Goal: Task Accomplishment & Management: Use online tool/utility

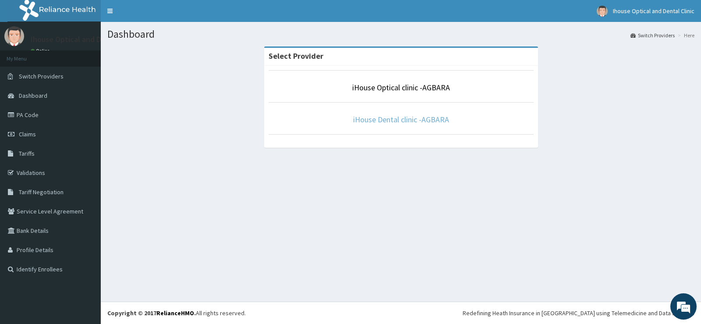
click at [400, 118] on link "iHouse Dental clinic -AGBARA" at bounding box center [401, 119] width 96 height 10
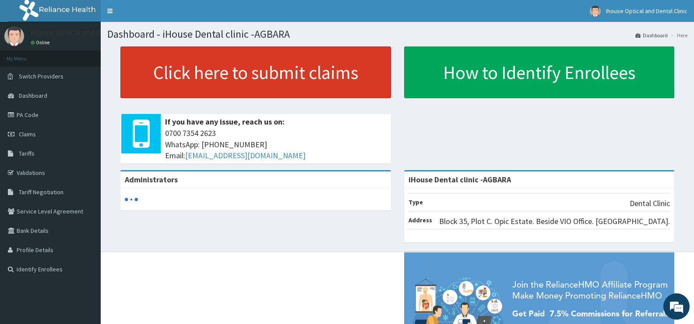
click at [230, 67] on link "Click here to submit claims" at bounding box center [255, 72] width 271 height 52
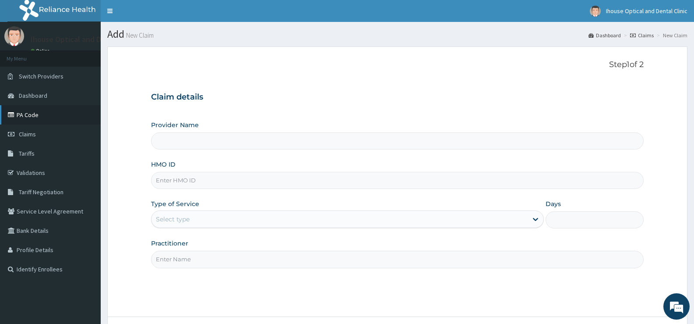
click at [29, 113] on link "PA Code" at bounding box center [50, 114] width 101 height 19
